Goal: Task Accomplishment & Management: Manage account settings

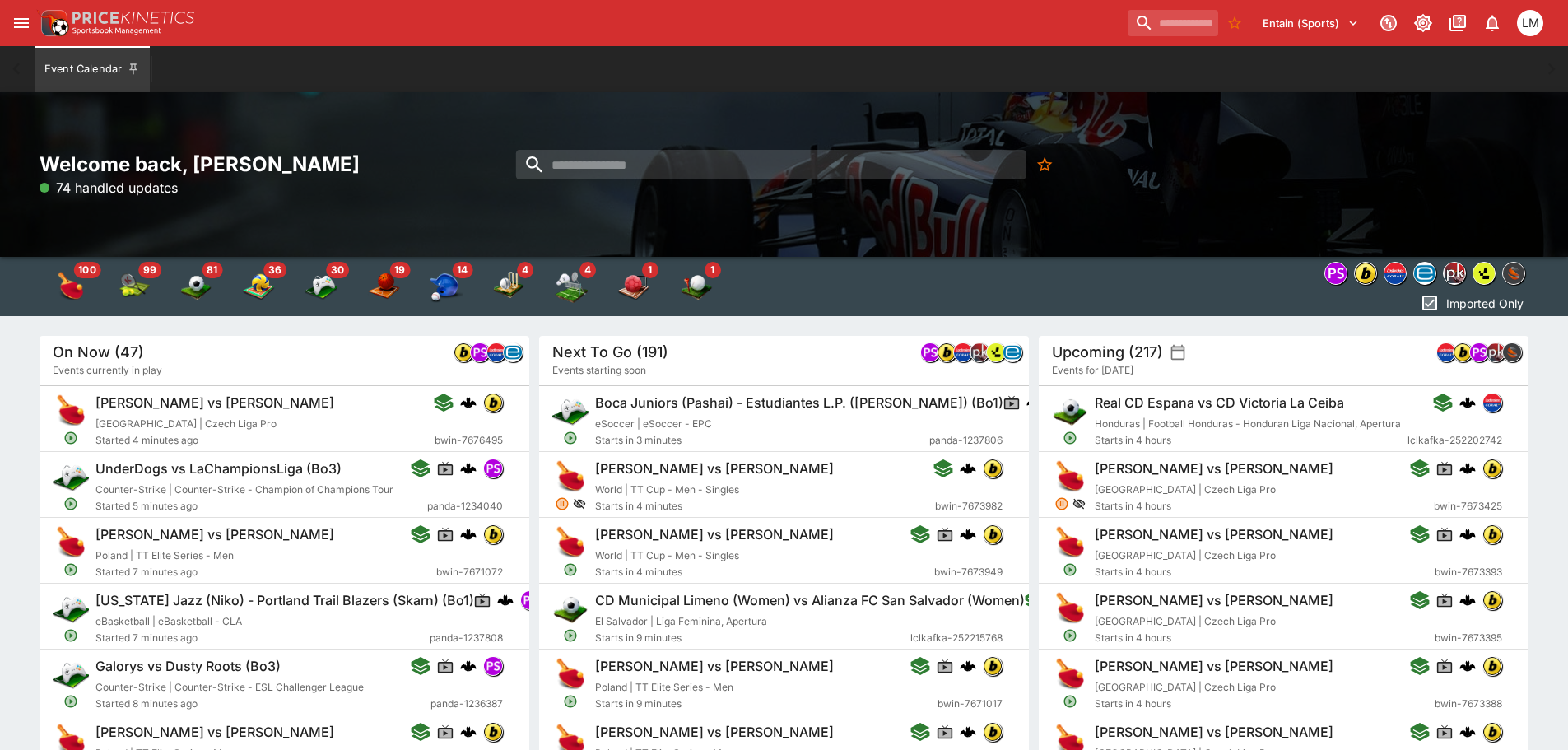
click at [1343, 29] on button "Entain (Sports)" at bounding box center [1310, 23] width 116 height 27
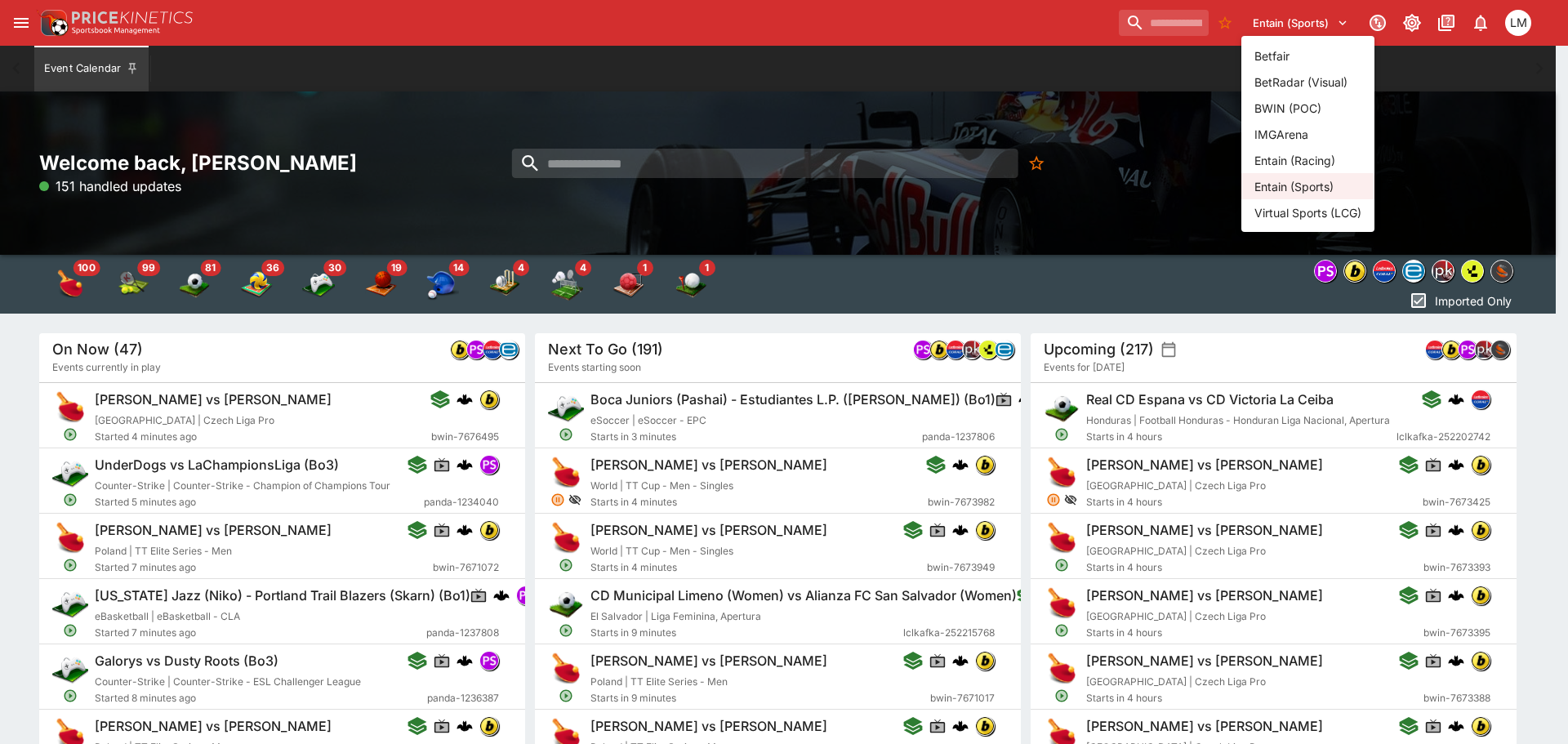
click at [1298, 149] on li "Entain (Racing)" at bounding box center [1307, 160] width 133 height 26
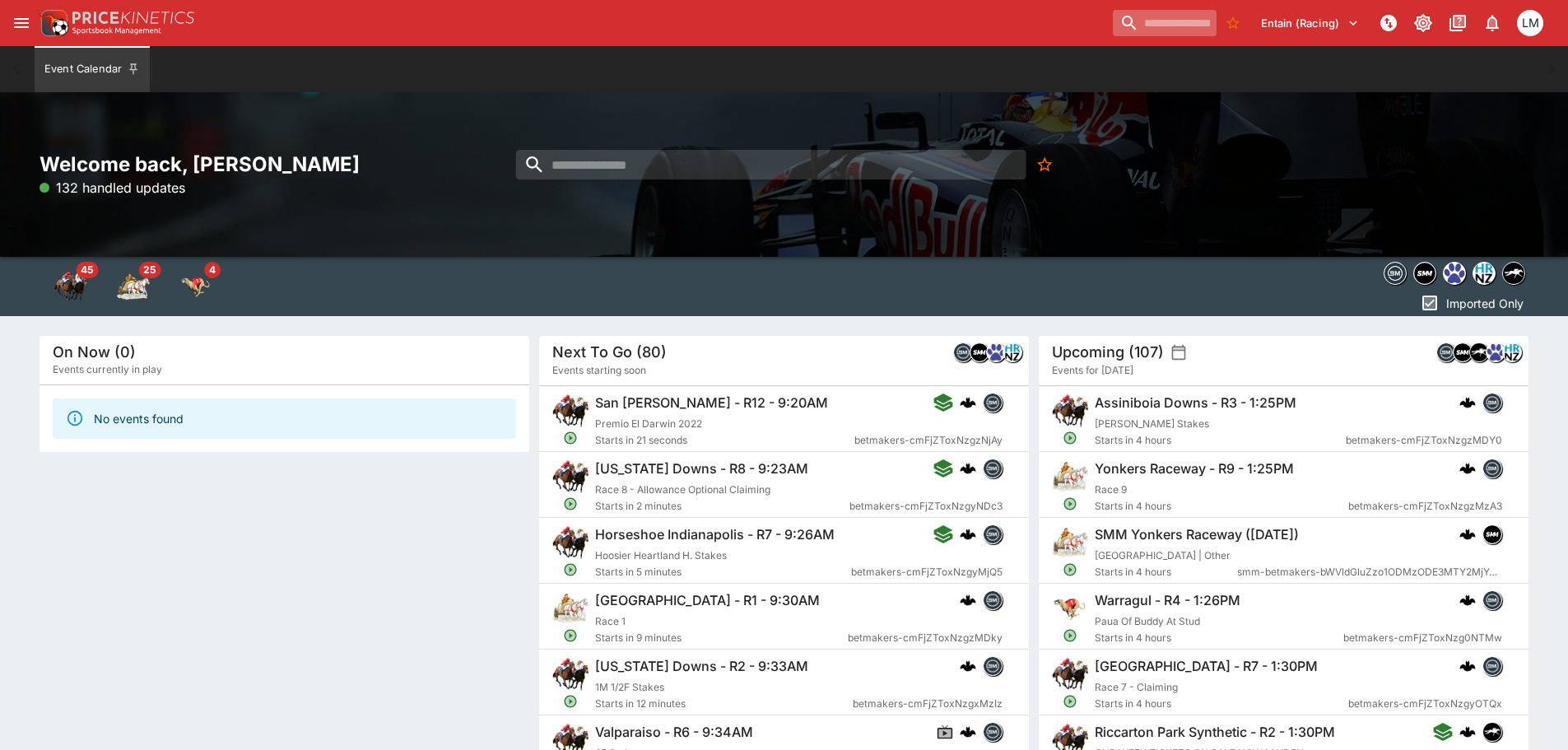
click at [1124, 25] on input "search" at bounding box center [1164, 23] width 104 height 27
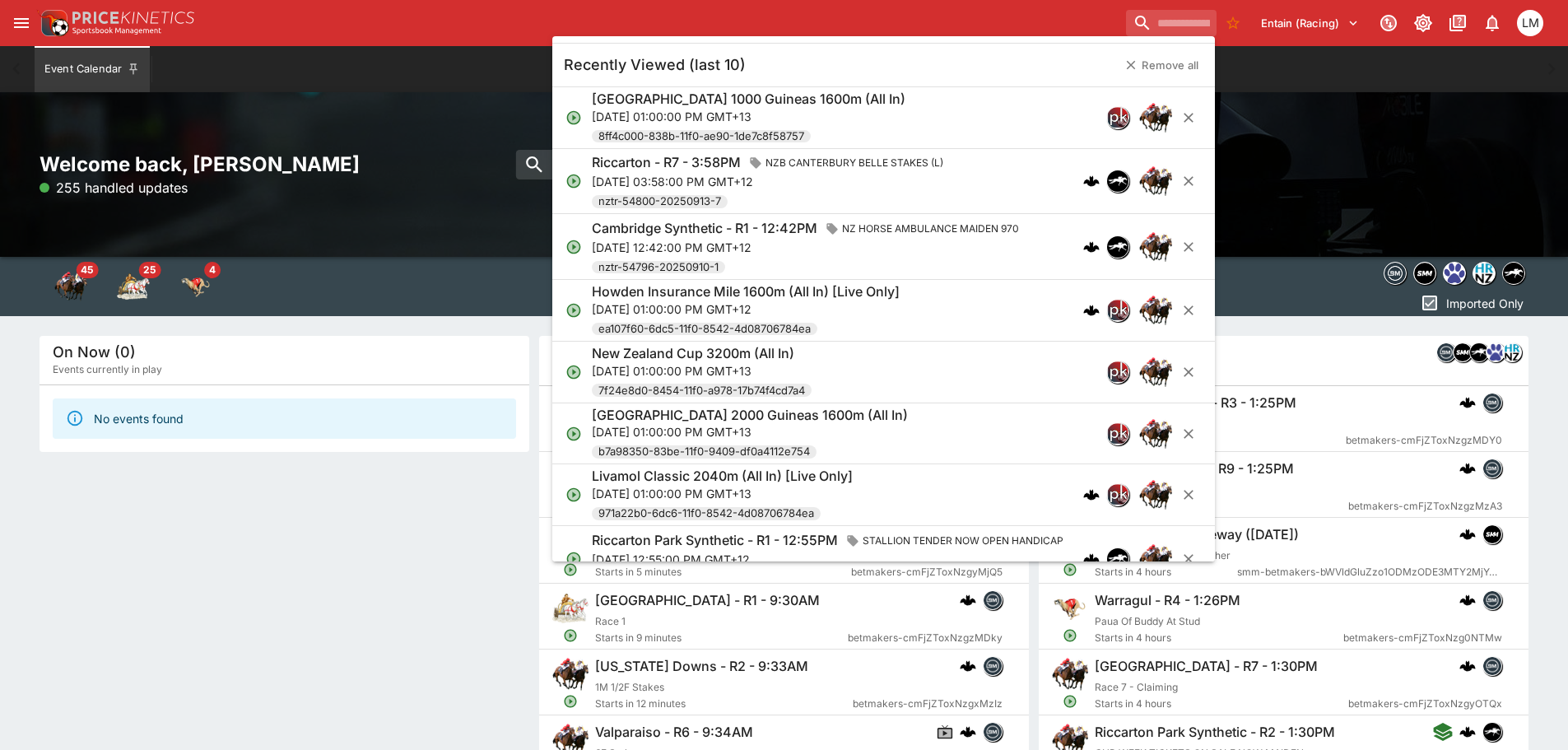
click at [778, 291] on h6 "Howden Insurance Mile 1600m (All In) [Live Only]" at bounding box center [745, 292] width 307 height 17
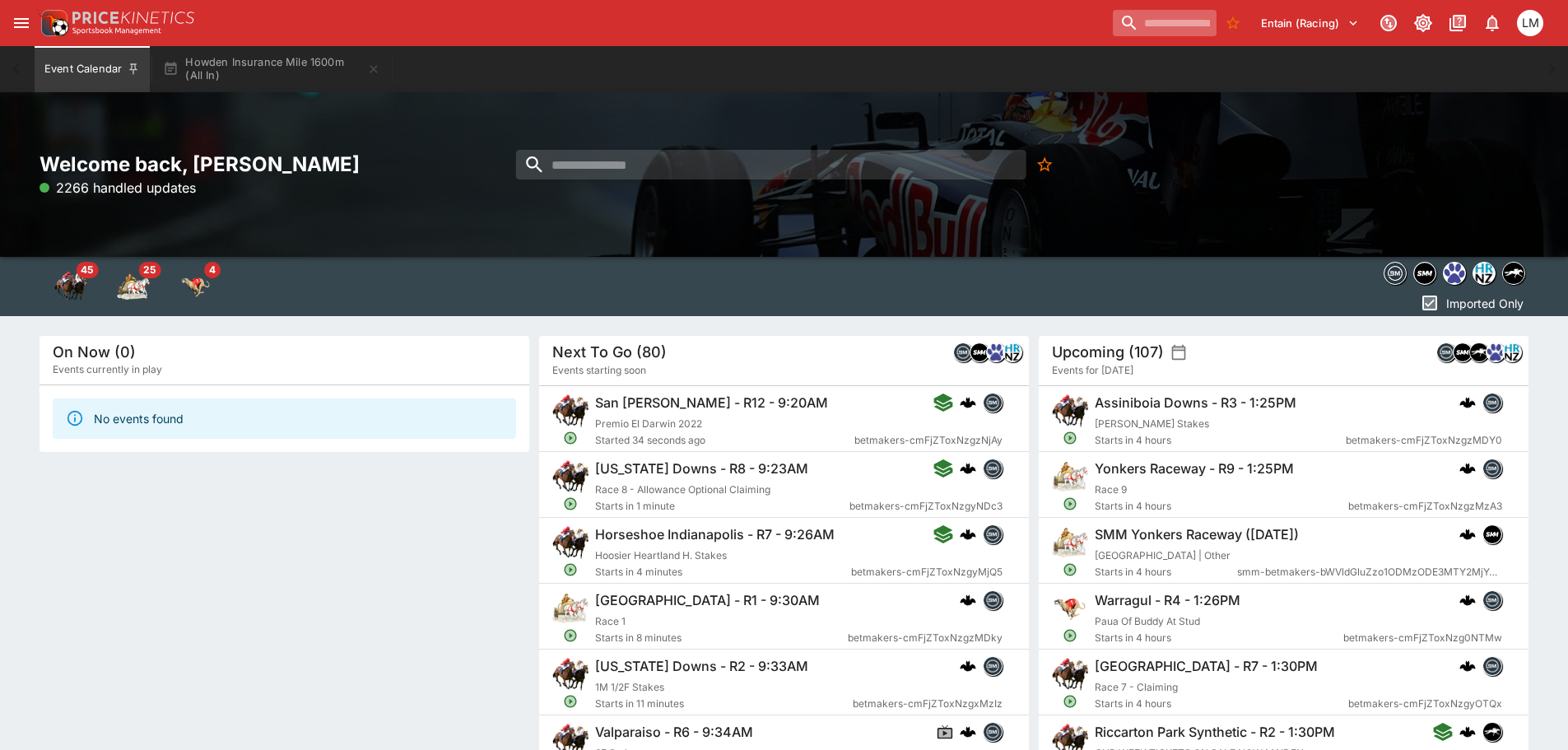
click at [1152, 29] on input "search" at bounding box center [1164, 23] width 104 height 27
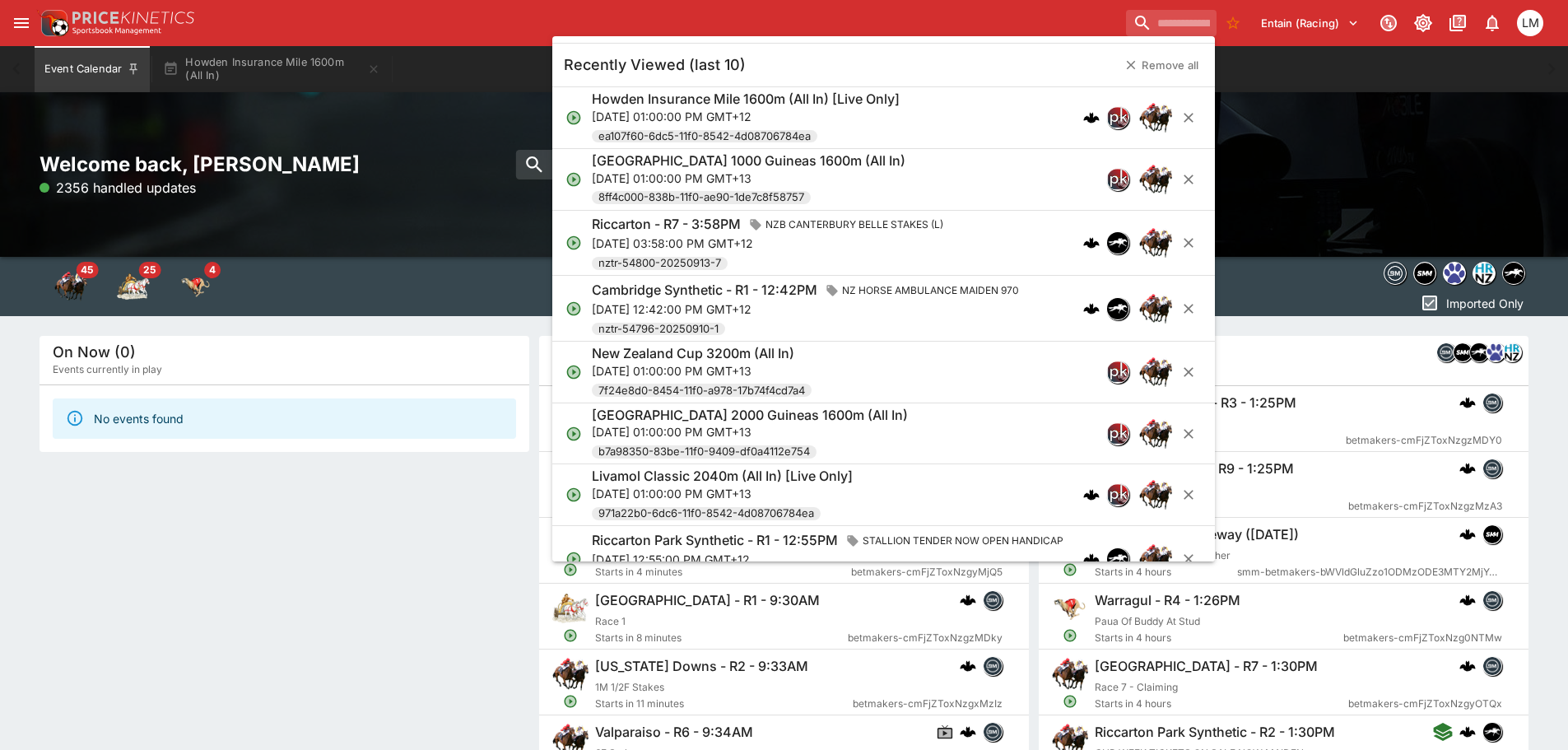
click at [746, 104] on h6 "Howden Insurance Mile 1600m (All In) [Live Only]" at bounding box center [745, 99] width 307 height 17
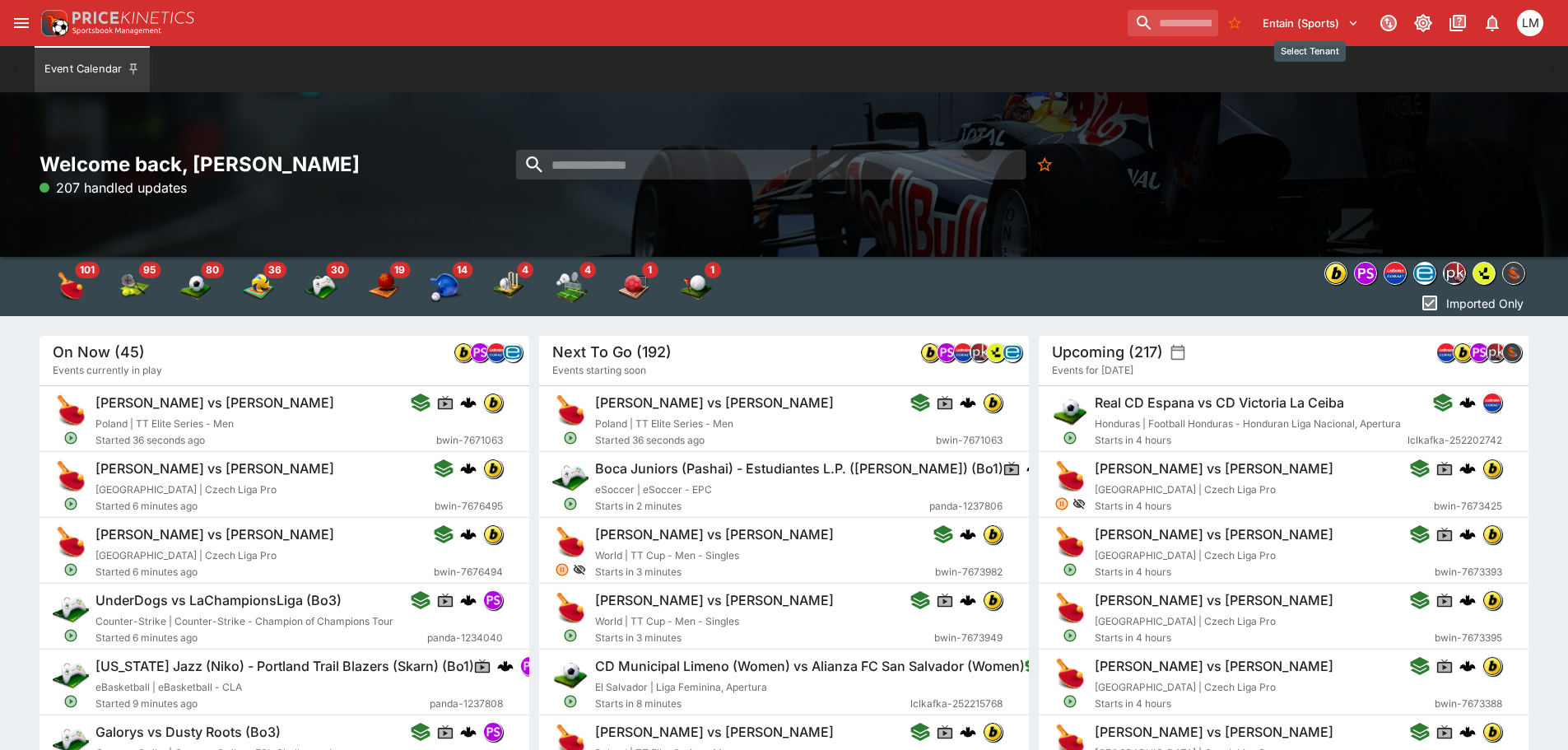
click at [1347, 25] on icon "Select Tenant" at bounding box center [1353, 23] width 15 height 15
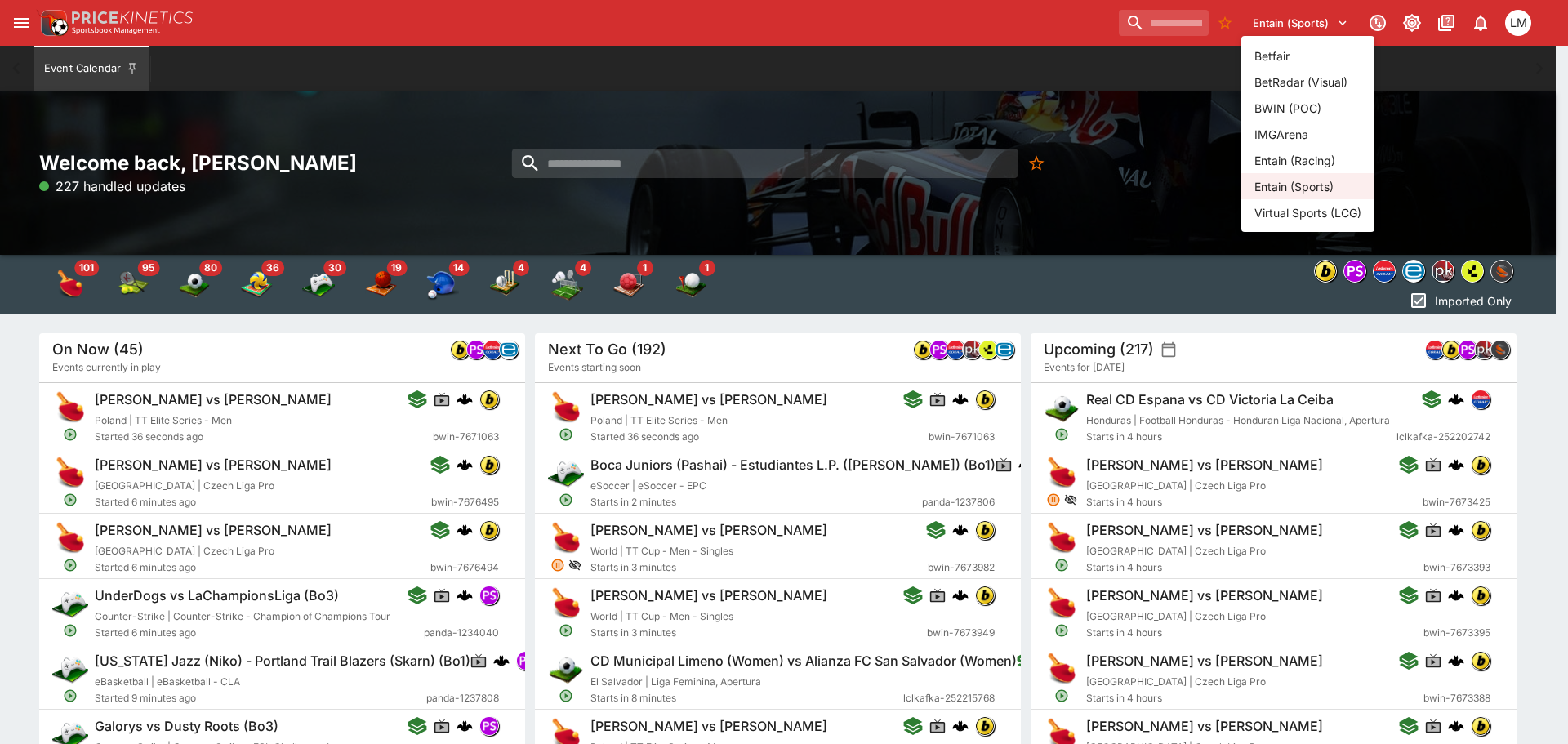
click at [1338, 158] on li "Entain (Racing)" at bounding box center [1307, 160] width 133 height 26
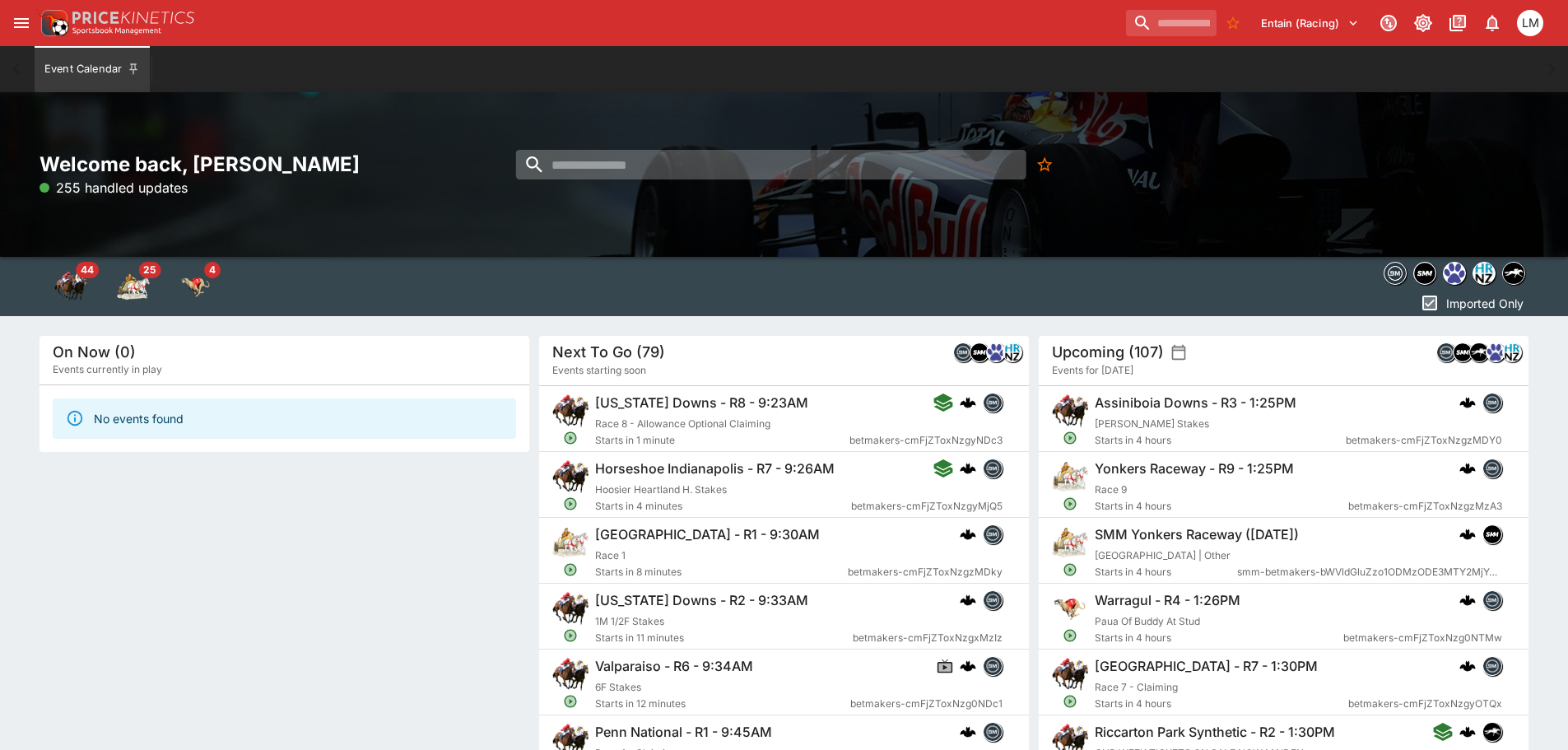
click at [556, 167] on input "search" at bounding box center [771, 165] width 510 height 30
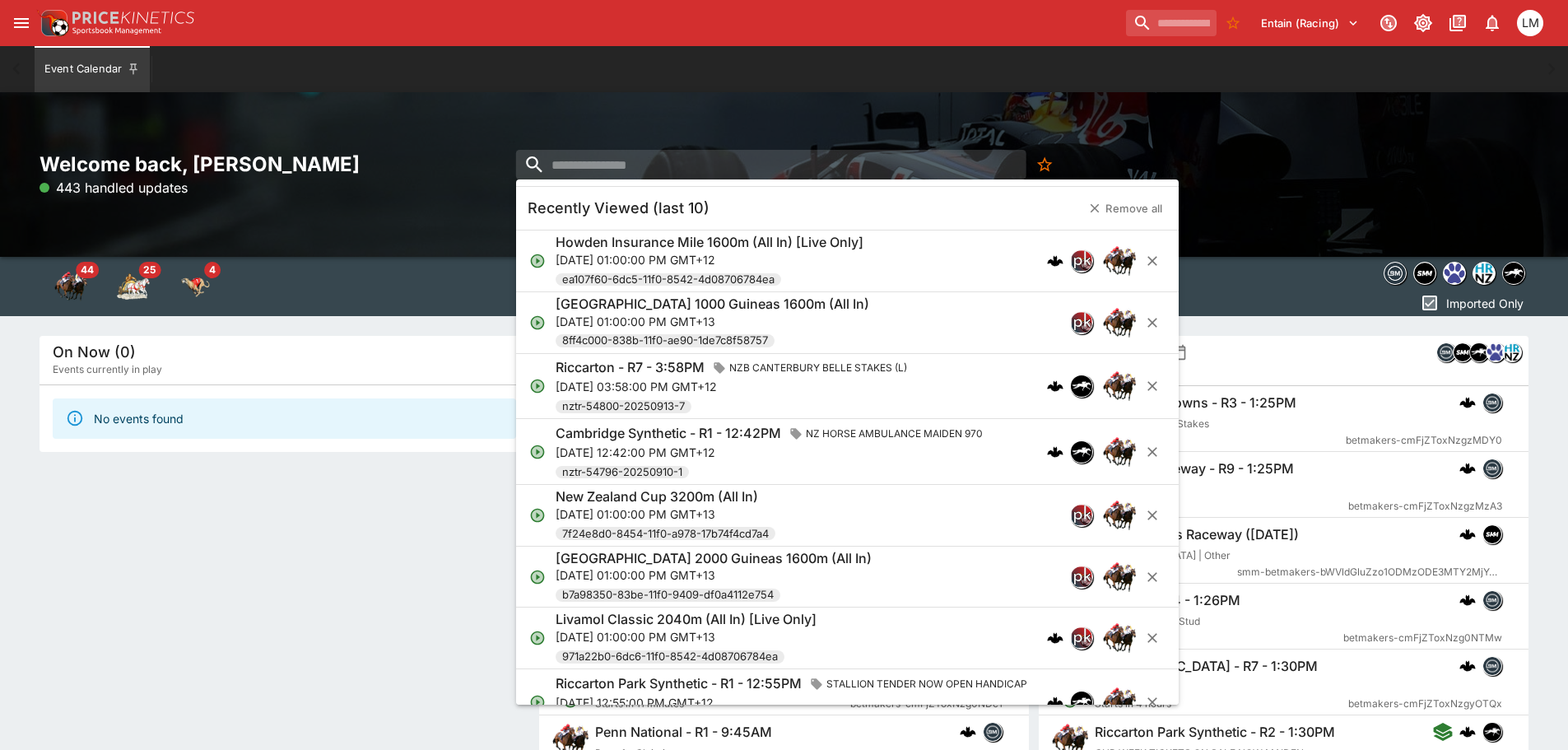
click at [618, 259] on p "[DATE] 01:00:00 PM GMT+12" at bounding box center [709, 259] width 307 height 17
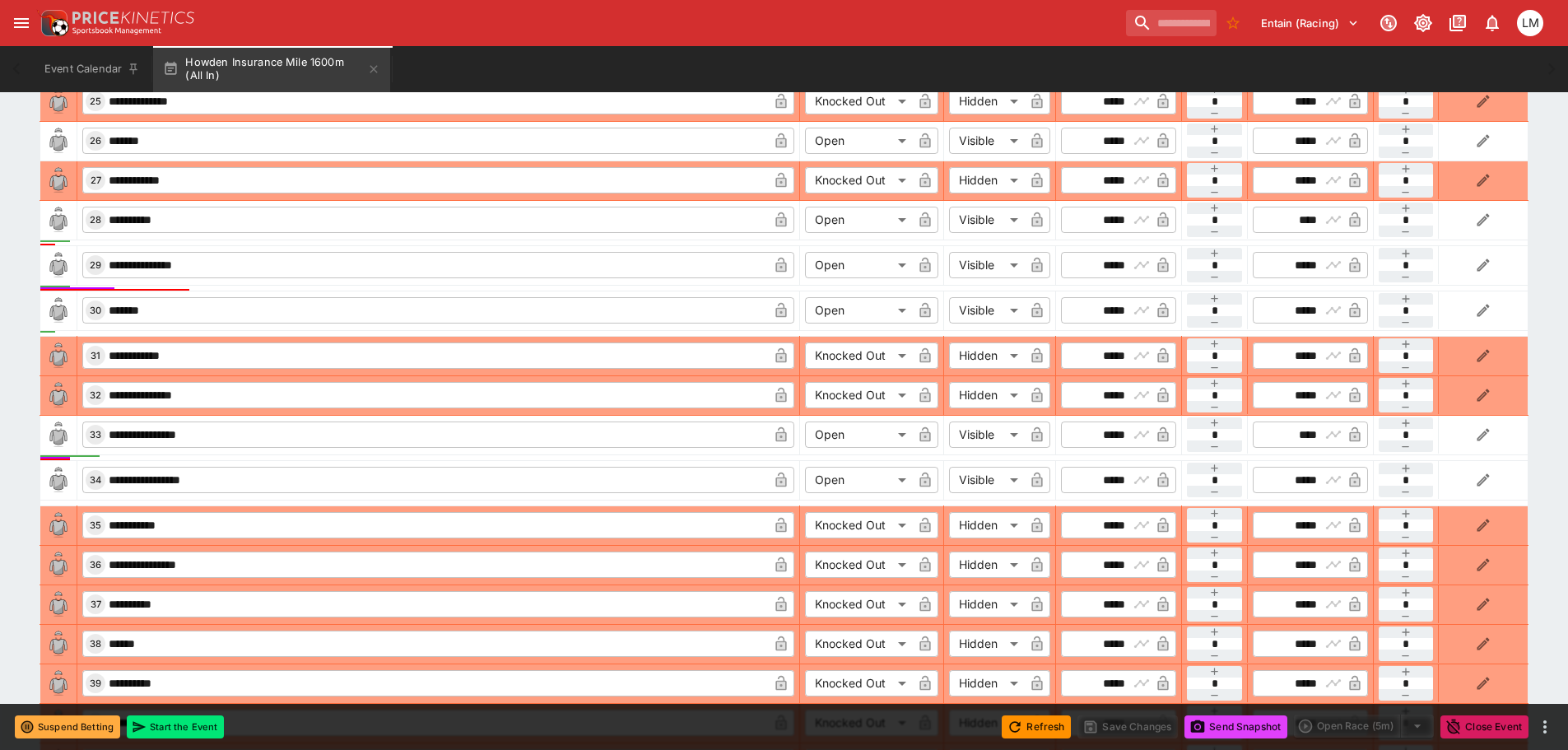
scroll to position [1894, 0]
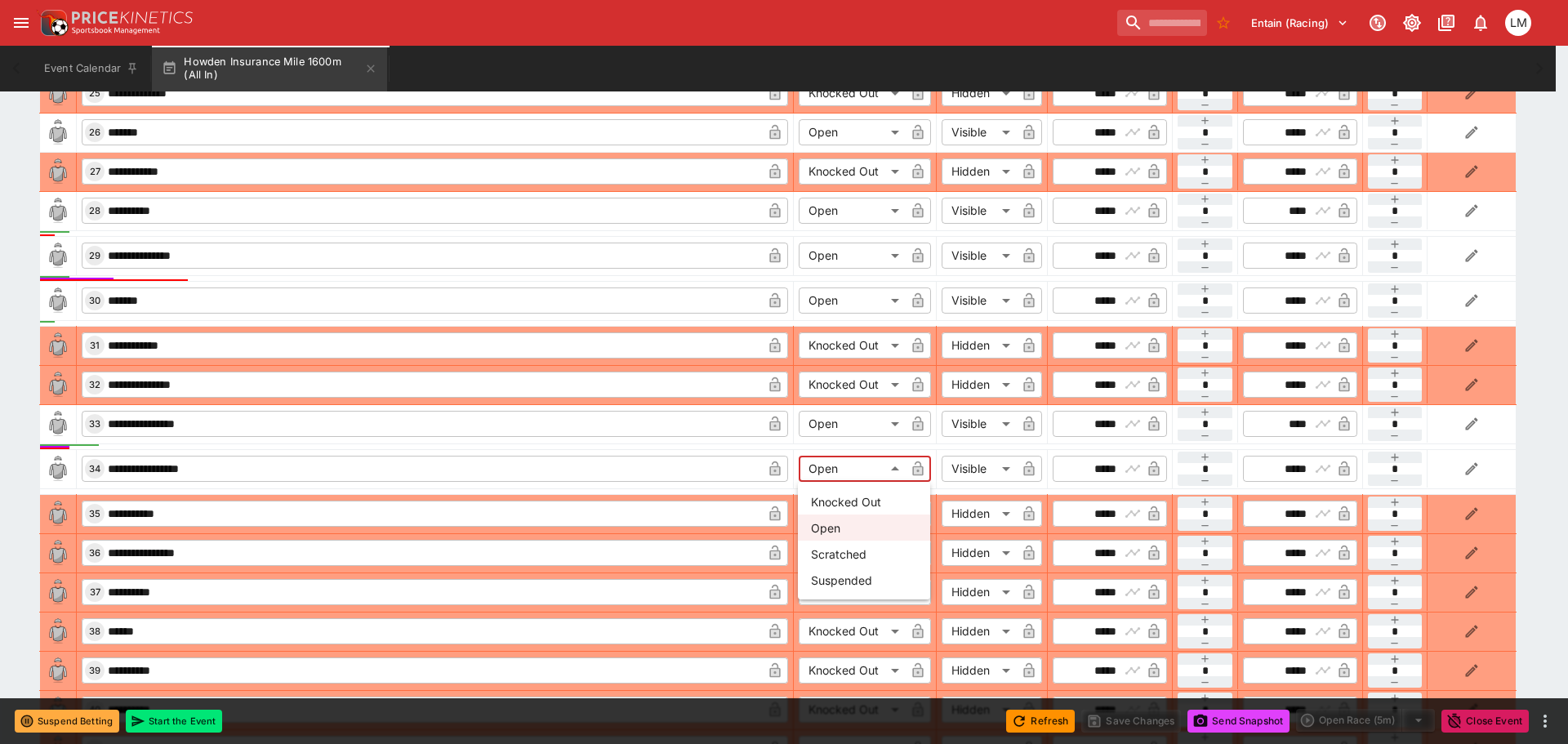
click at [883, 501] on li "Knocked Out" at bounding box center [864, 501] width 132 height 26
type input "**********"
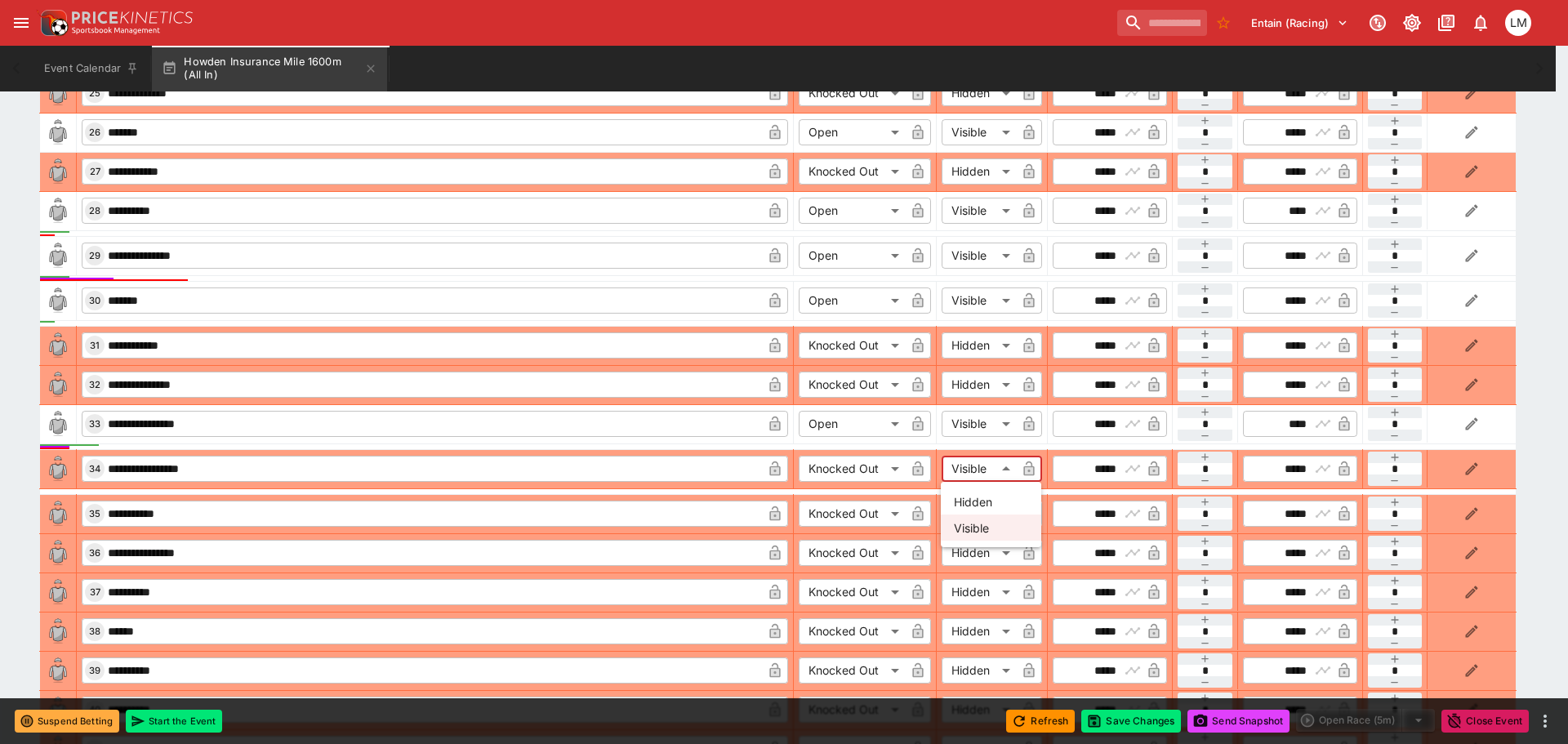
click at [987, 501] on li "Hidden" at bounding box center [991, 501] width 101 height 26
type input "******"
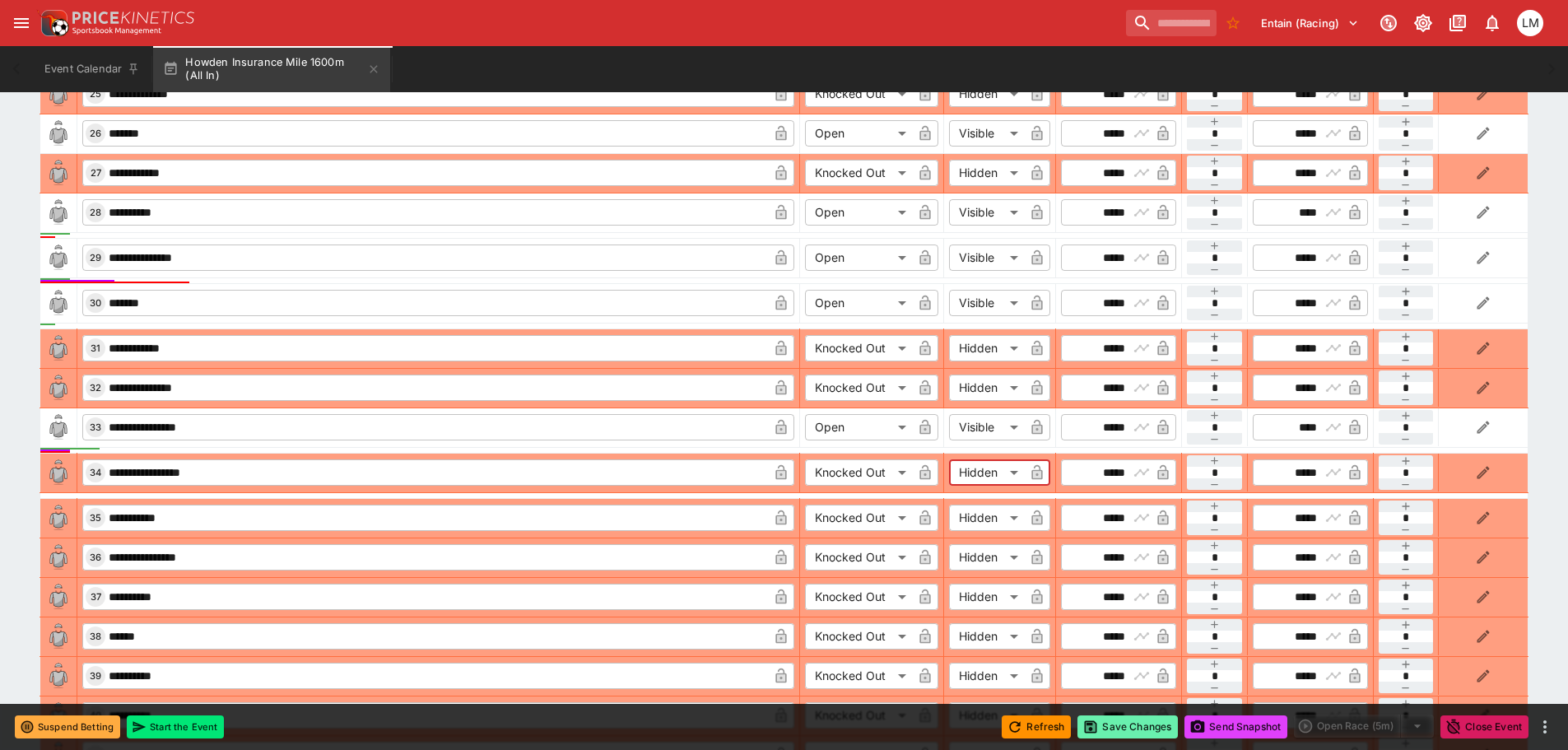
click at [1128, 723] on button "Save Changes" at bounding box center [1127, 728] width 101 height 23
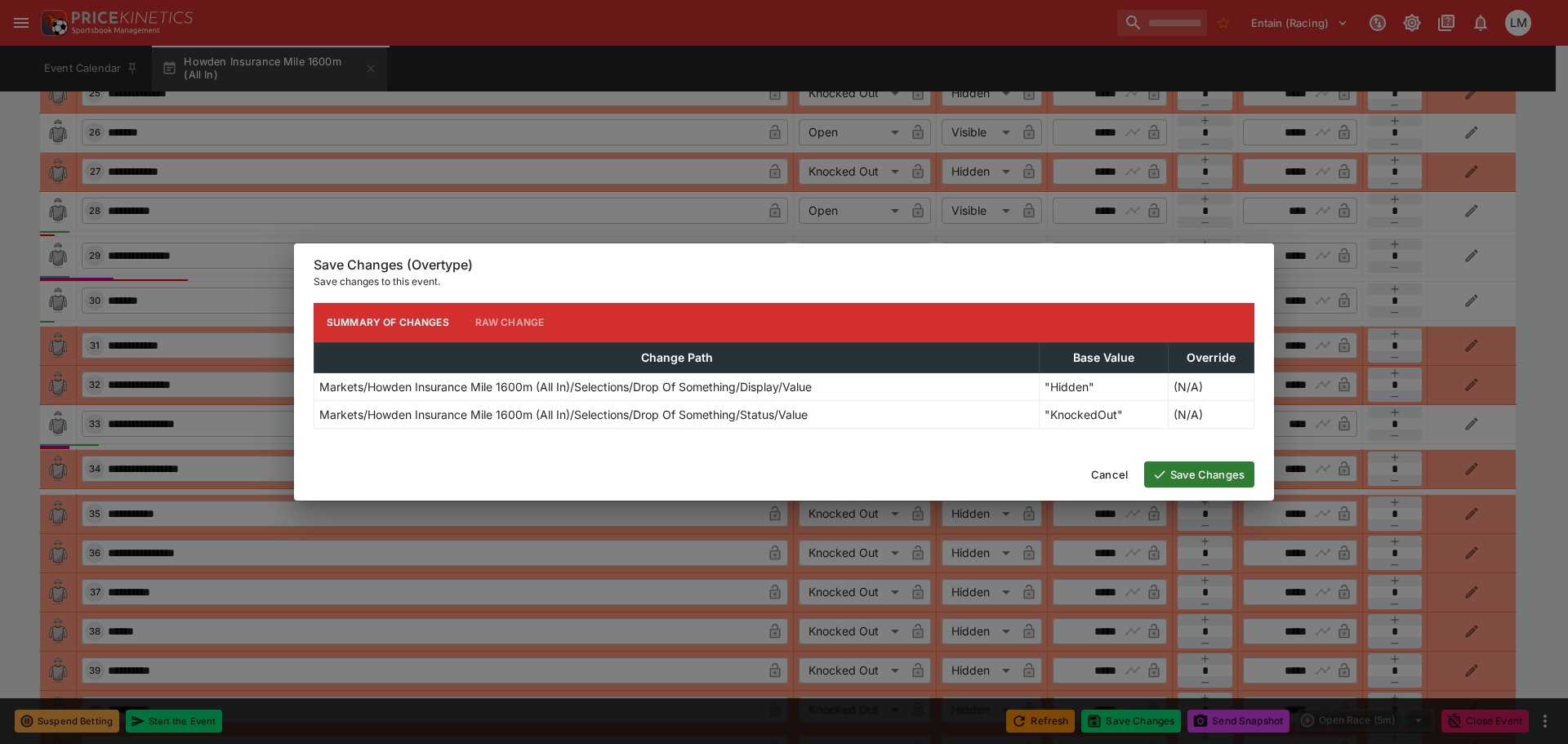
click at [1196, 479] on button "Save Changes" at bounding box center [1199, 475] width 111 height 26
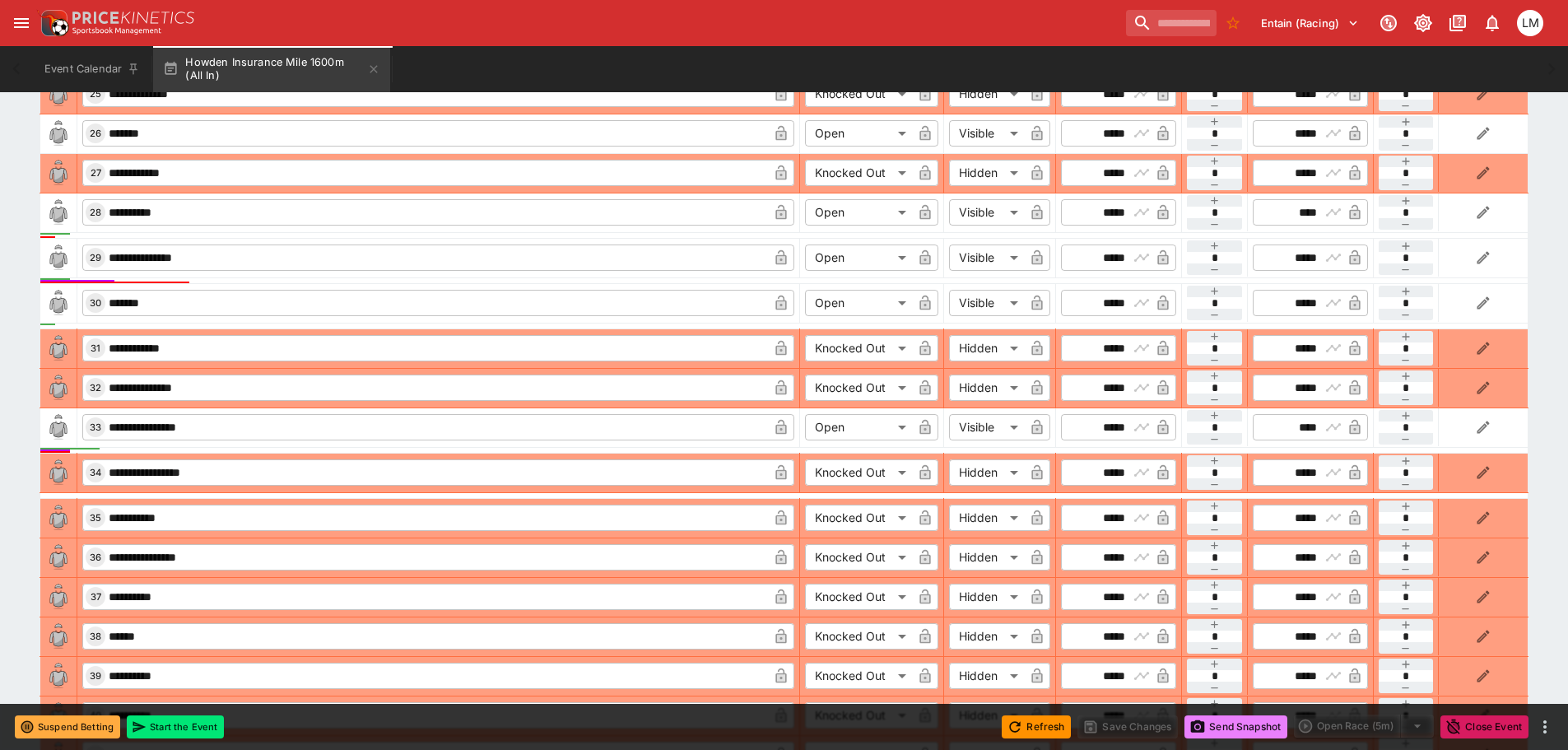
click at [1232, 721] on button "Send Snapshot" at bounding box center [1236, 728] width 103 height 23
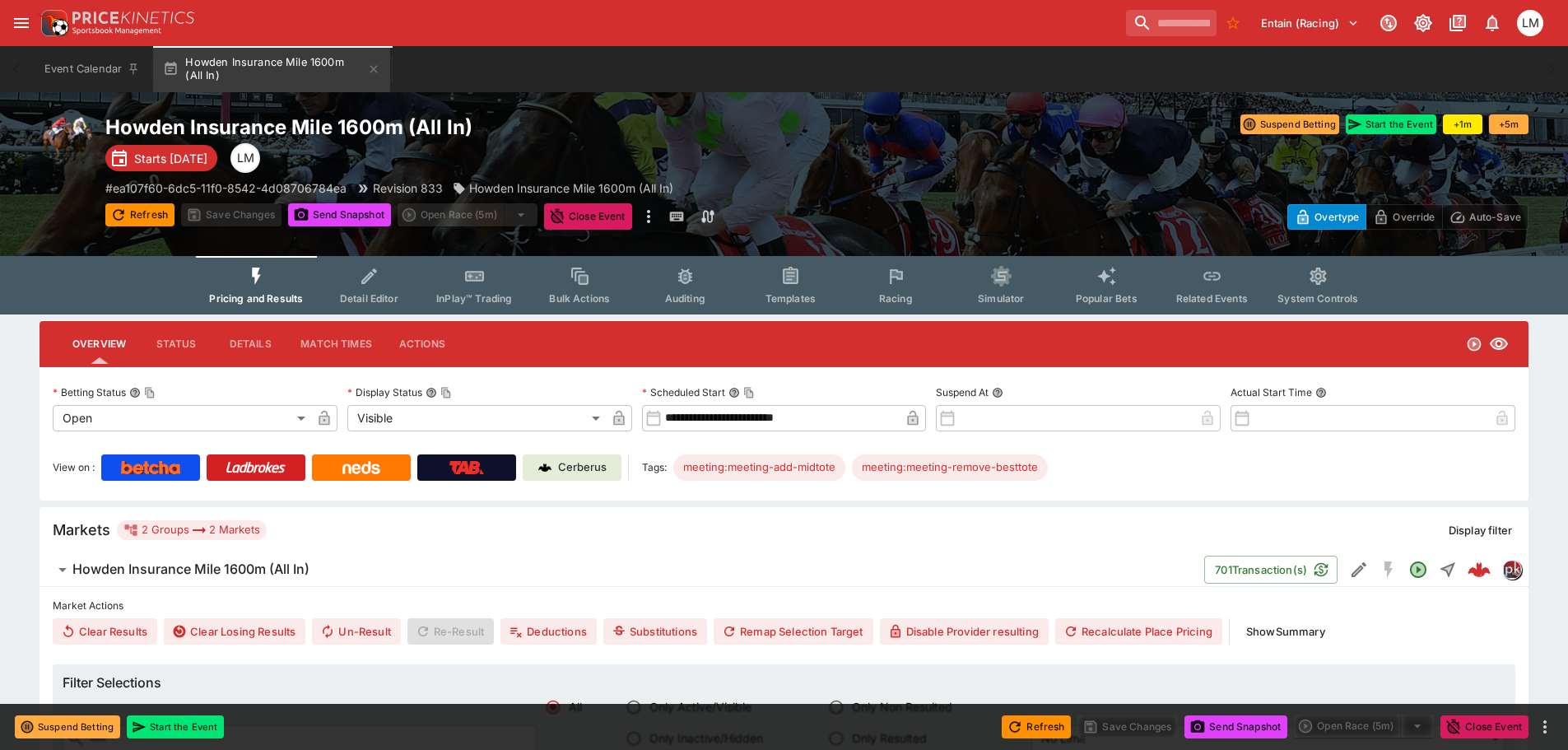
scroll to position [0, 0]
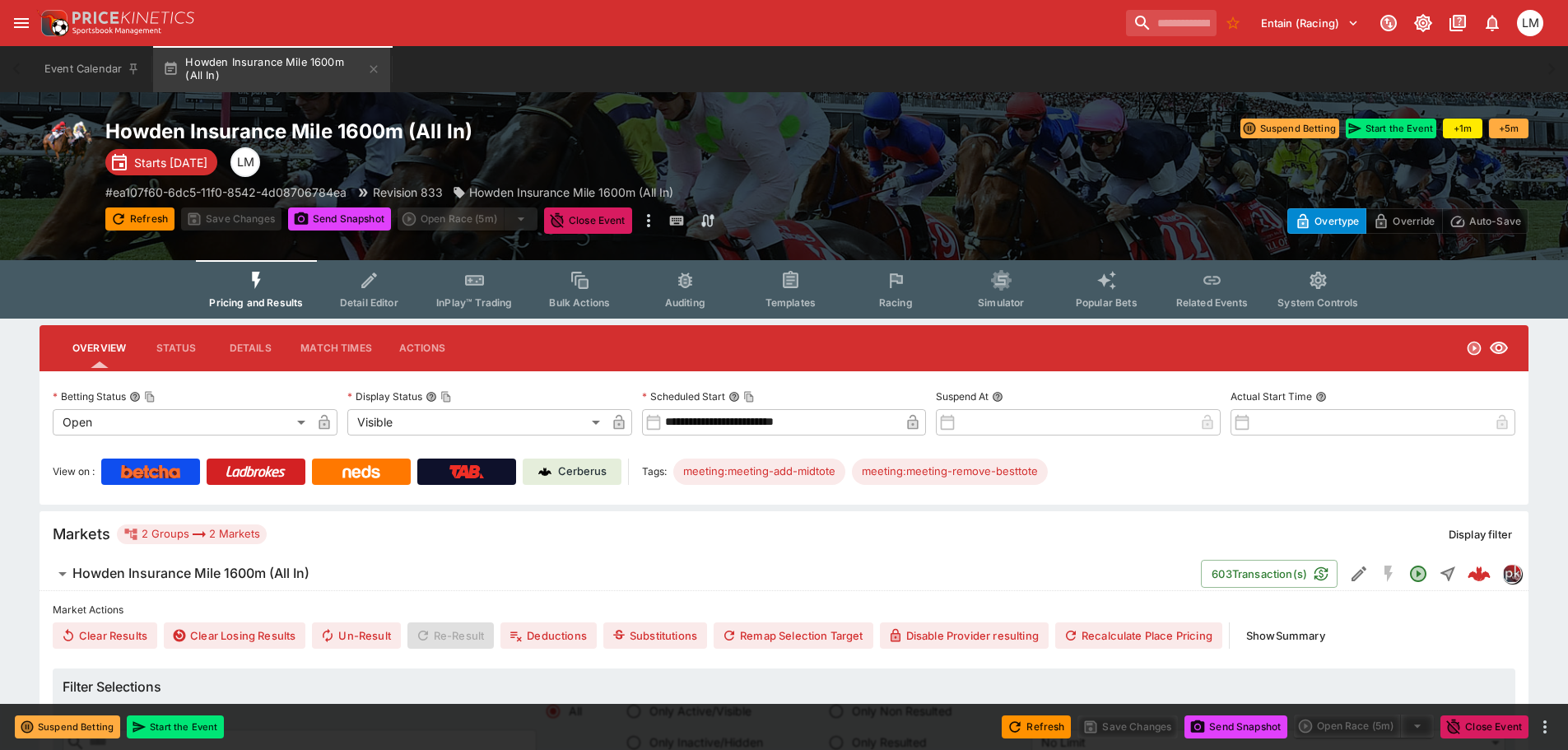
click at [594, 477] on p "Cerberus" at bounding box center [582, 472] width 48 height 17
